Goal: Check status: Check status

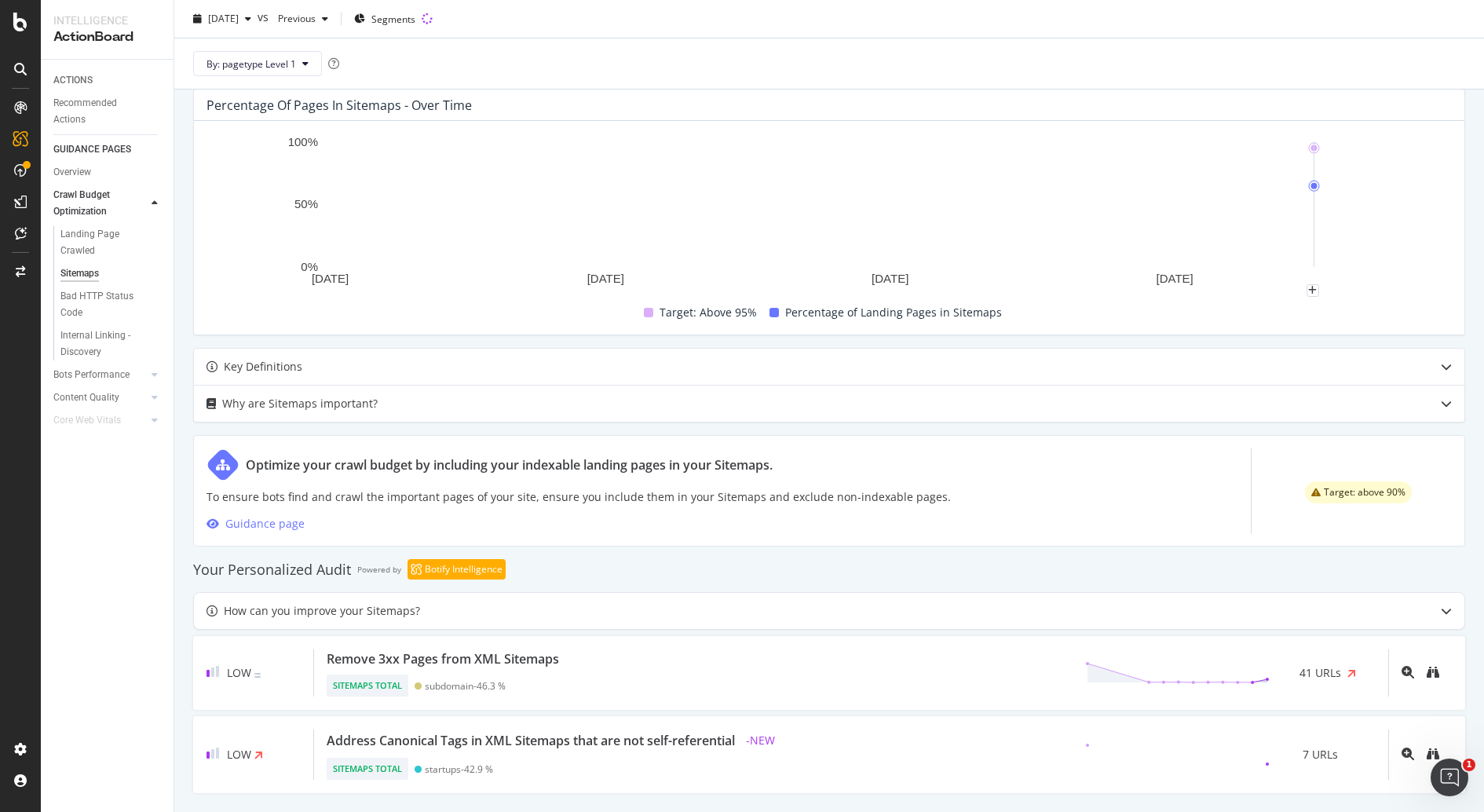
scroll to position [450, 0]
